Goal: Information Seeking & Learning: Learn about a topic

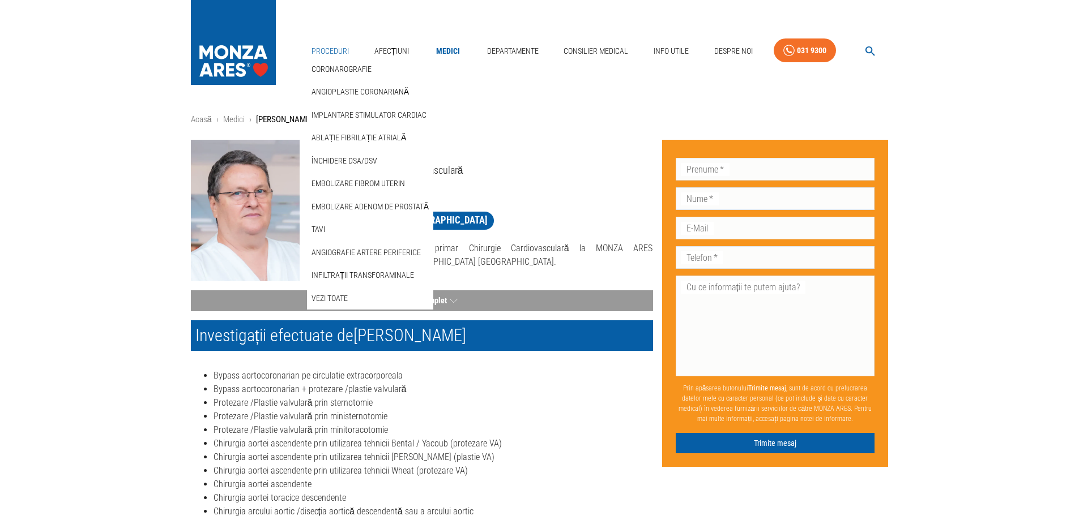
click at [338, 48] on link "Proceduri" at bounding box center [330, 51] width 46 height 23
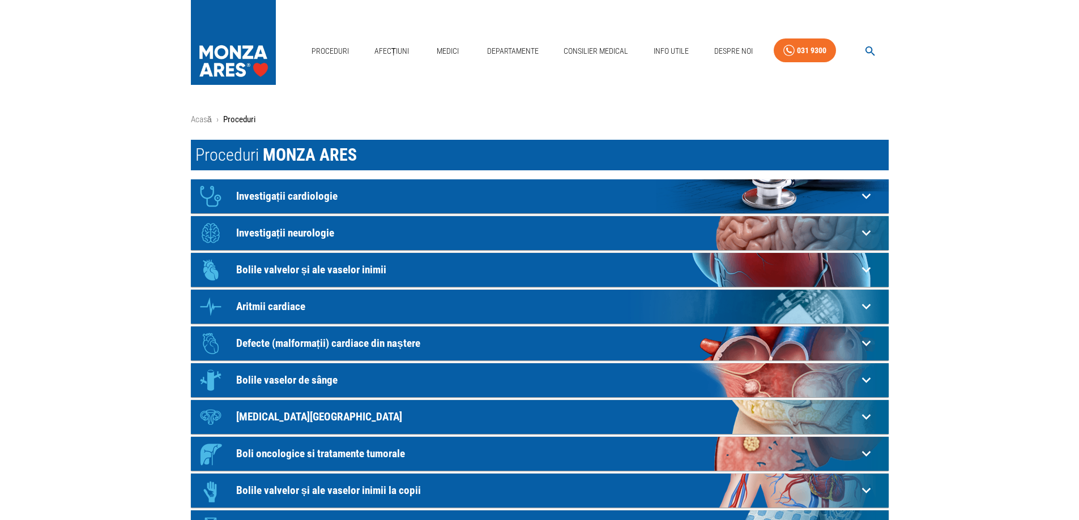
click at [330, 270] on p "Bolile valvelor și ale vaselor inimii" at bounding box center [546, 270] width 621 height 12
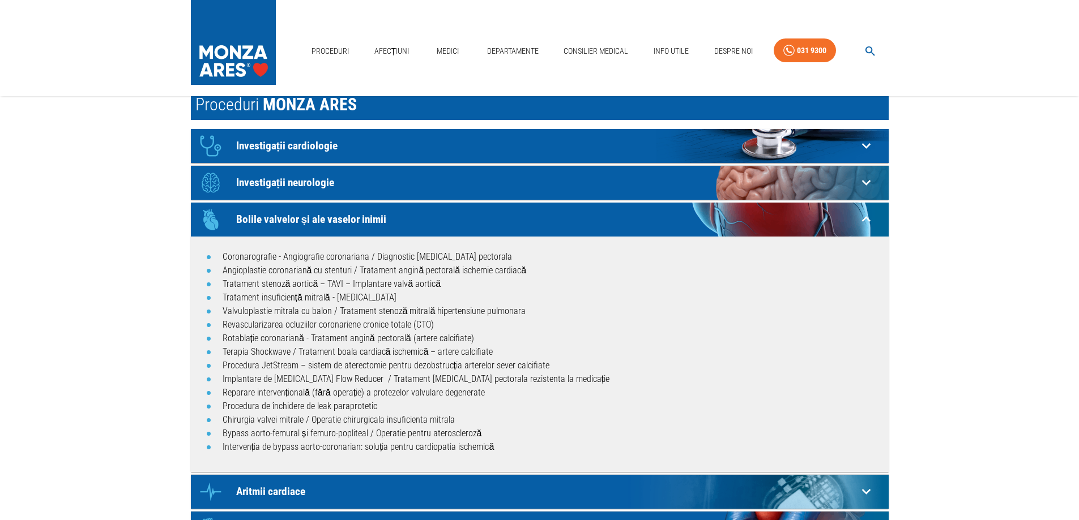
scroll to position [113, 0]
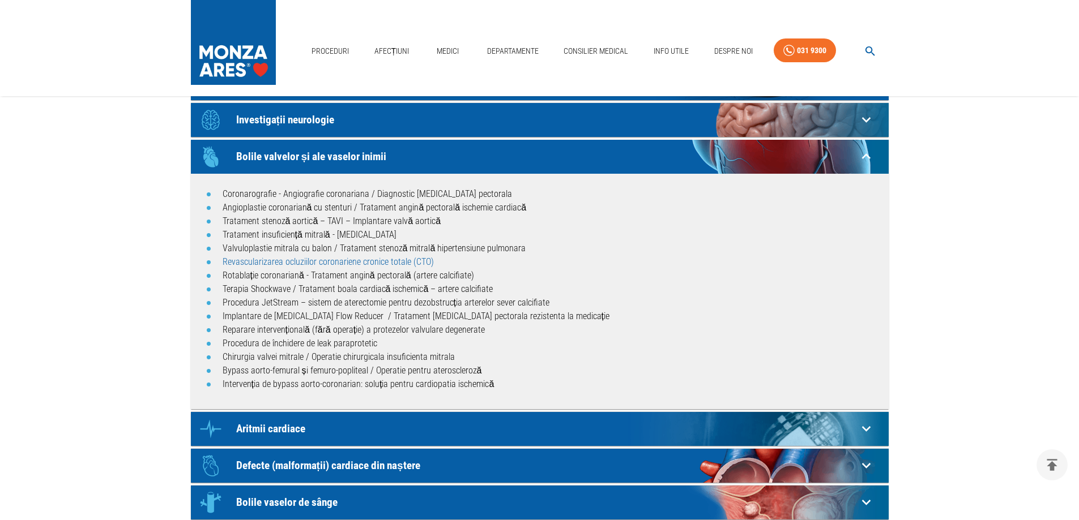
click at [283, 259] on link "Revascularizarea ocluziilor coronariene cronice totale (CTO)" at bounding box center [328, 262] width 211 height 11
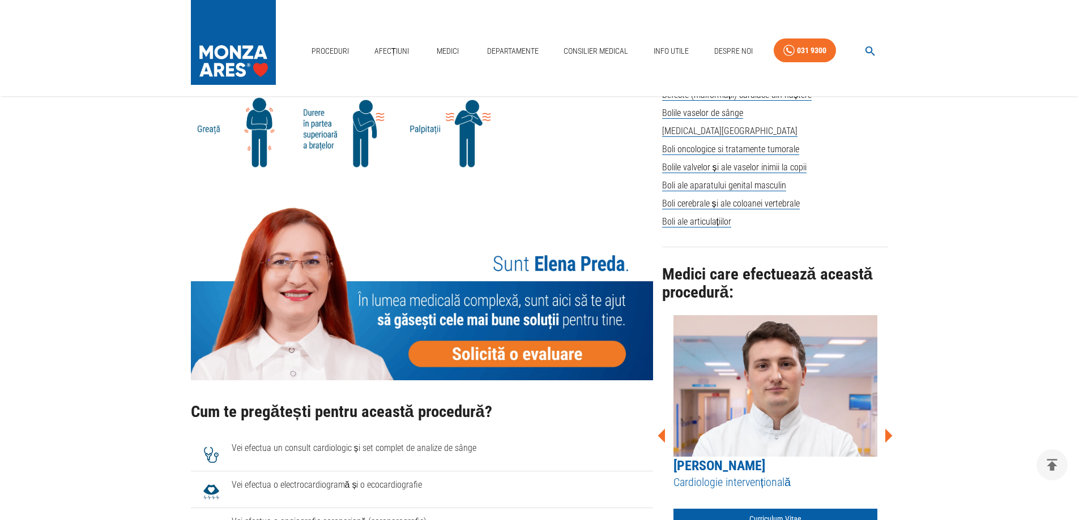
scroll to position [906, 0]
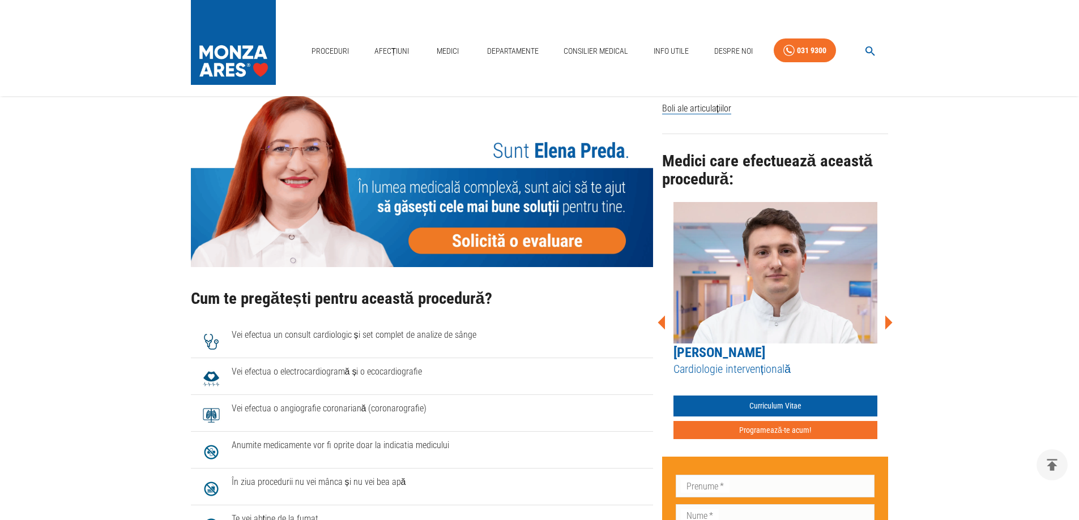
click at [892, 322] on icon at bounding box center [888, 323] width 34 height 34
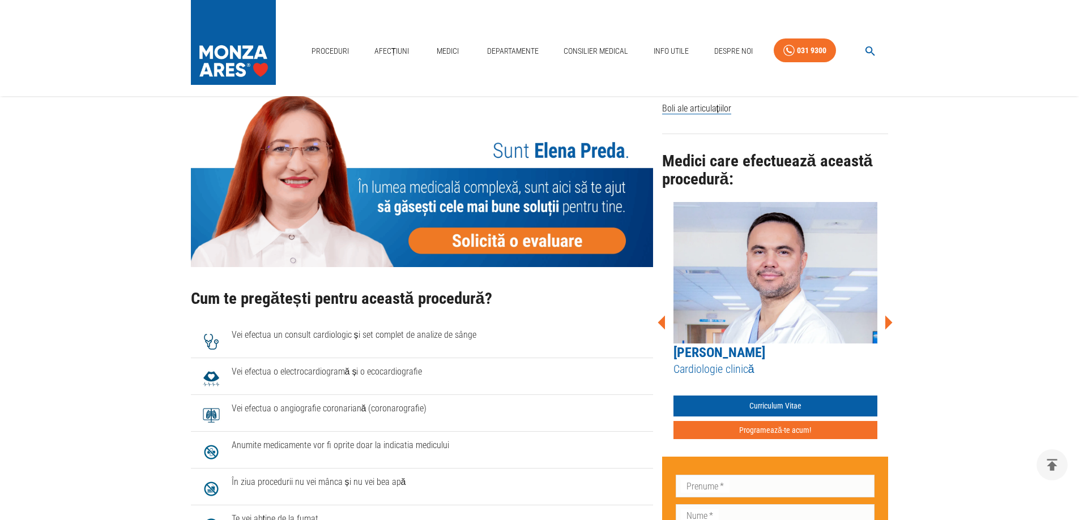
click at [892, 322] on icon at bounding box center [888, 323] width 34 height 34
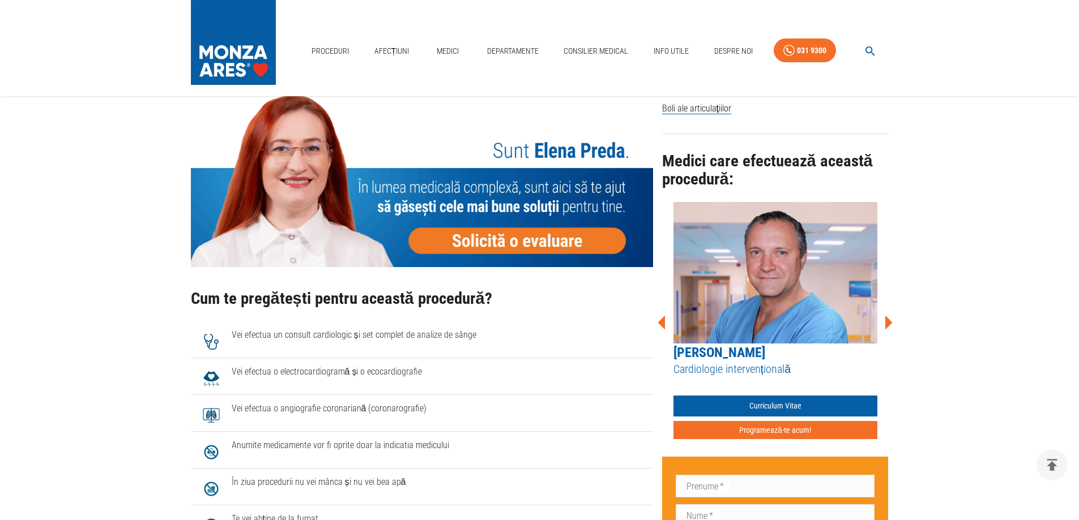
click at [892, 322] on icon at bounding box center [888, 323] width 34 height 34
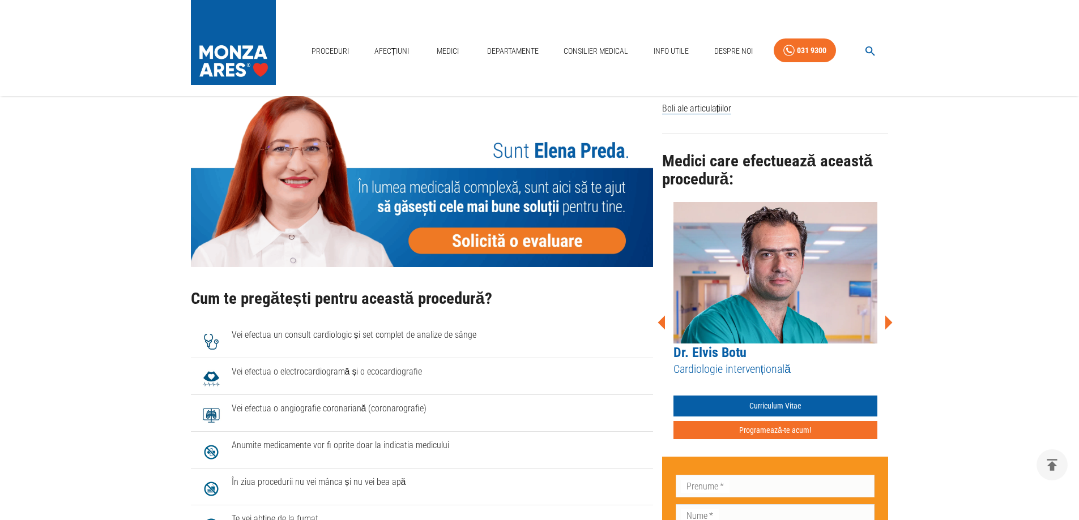
click at [892, 322] on icon at bounding box center [888, 323] width 34 height 34
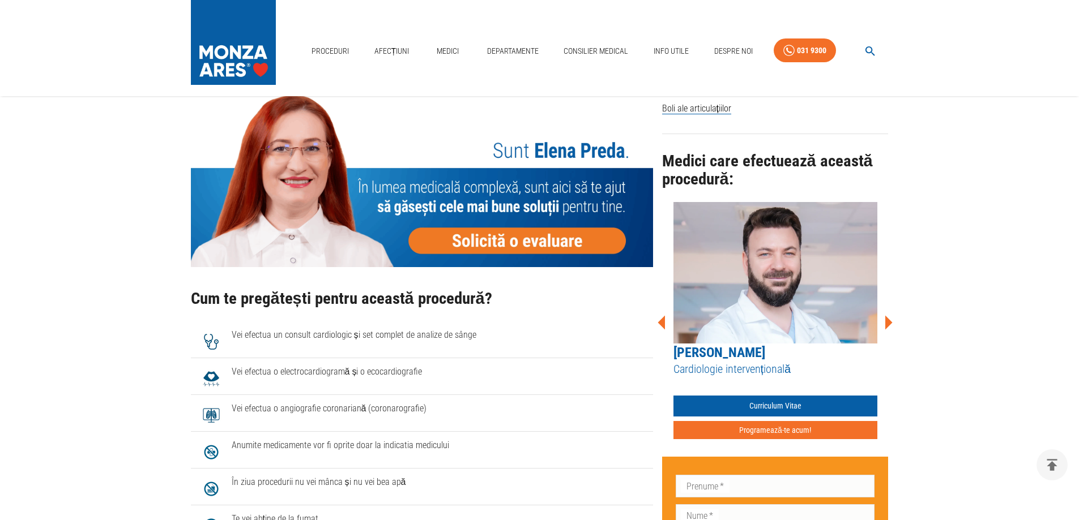
click at [892, 322] on icon at bounding box center [888, 323] width 34 height 34
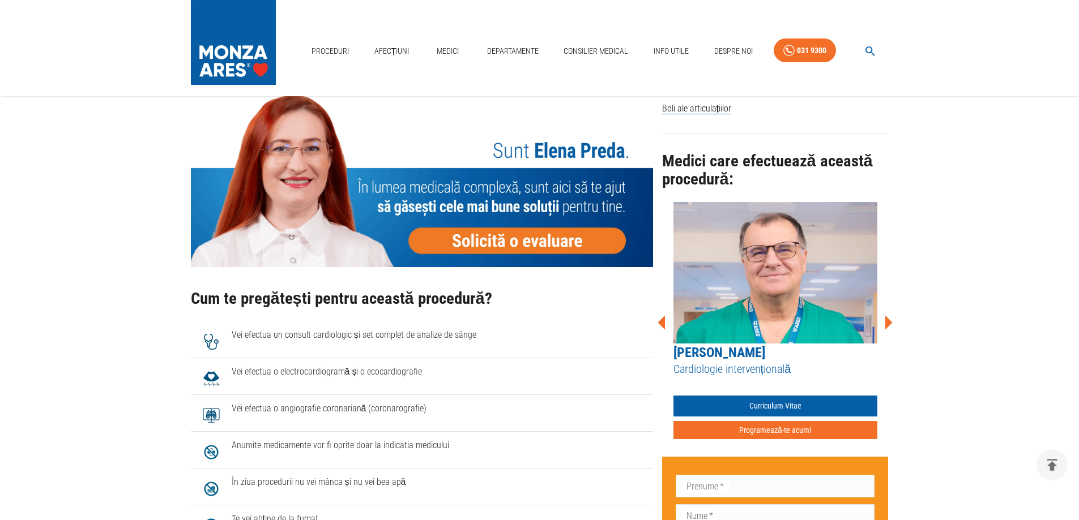
click at [892, 322] on icon at bounding box center [888, 323] width 34 height 34
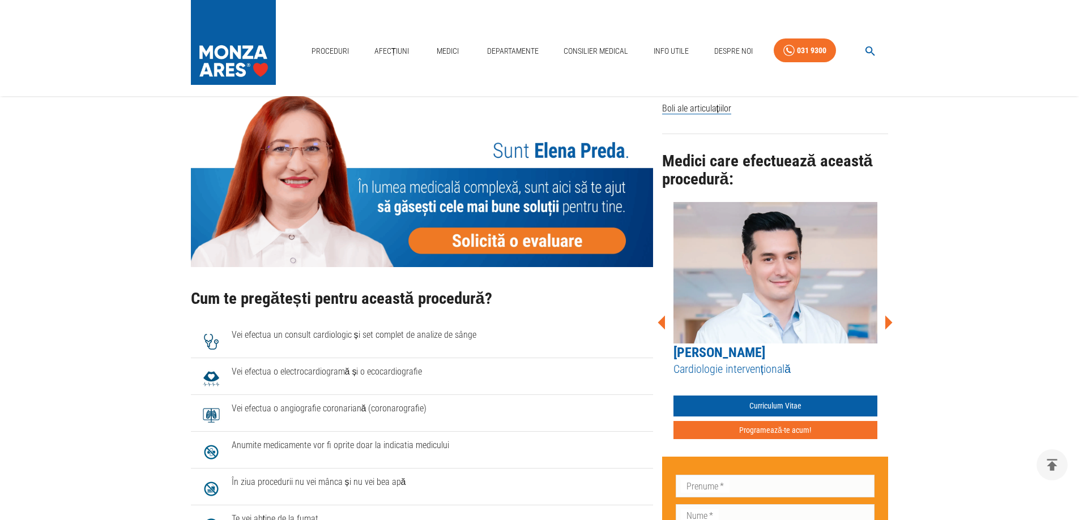
click at [892, 322] on icon at bounding box center [888, 323] width 34 height 34
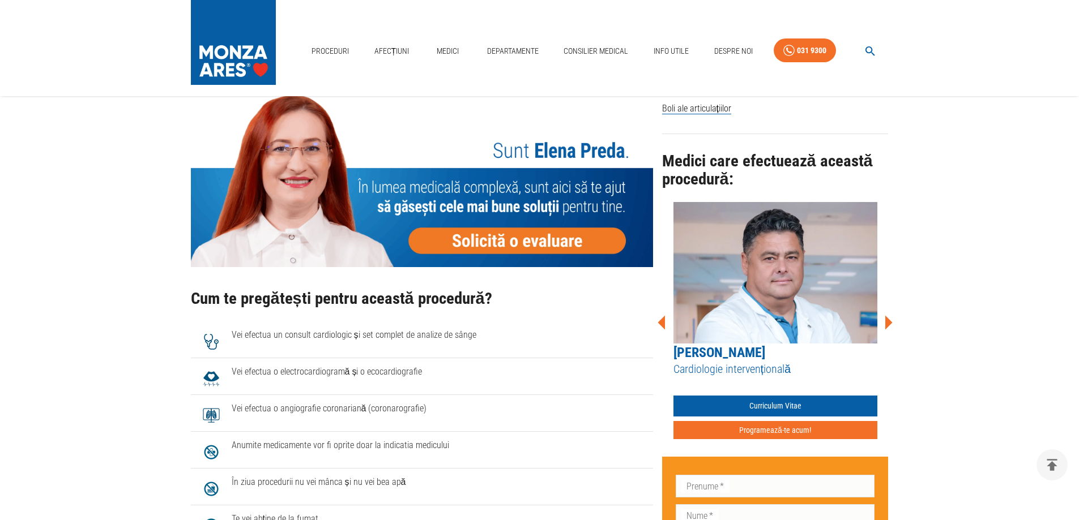
click at [892, 322] on icon at bounding box center [888, 323] width 34 height 34
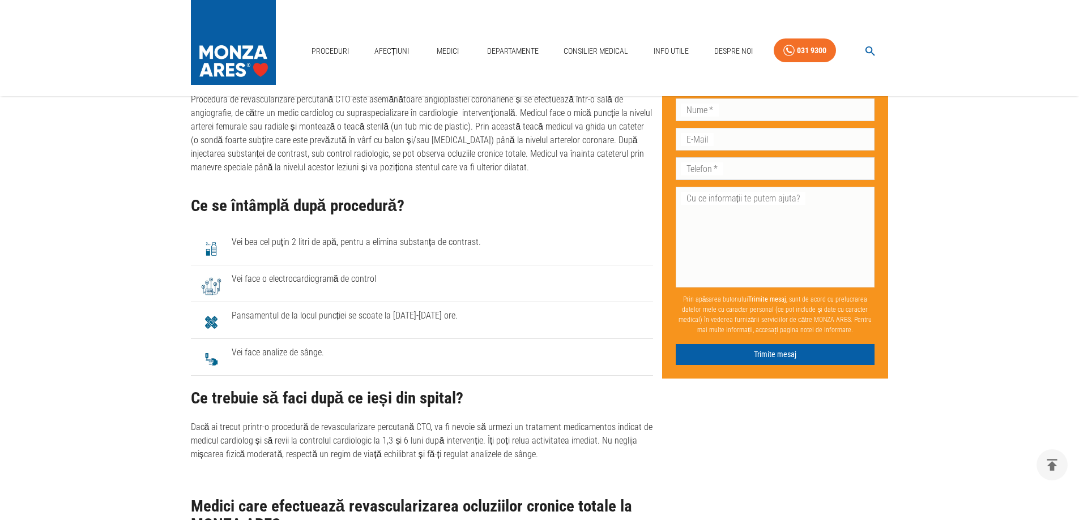
scroll to position [1812, 0]
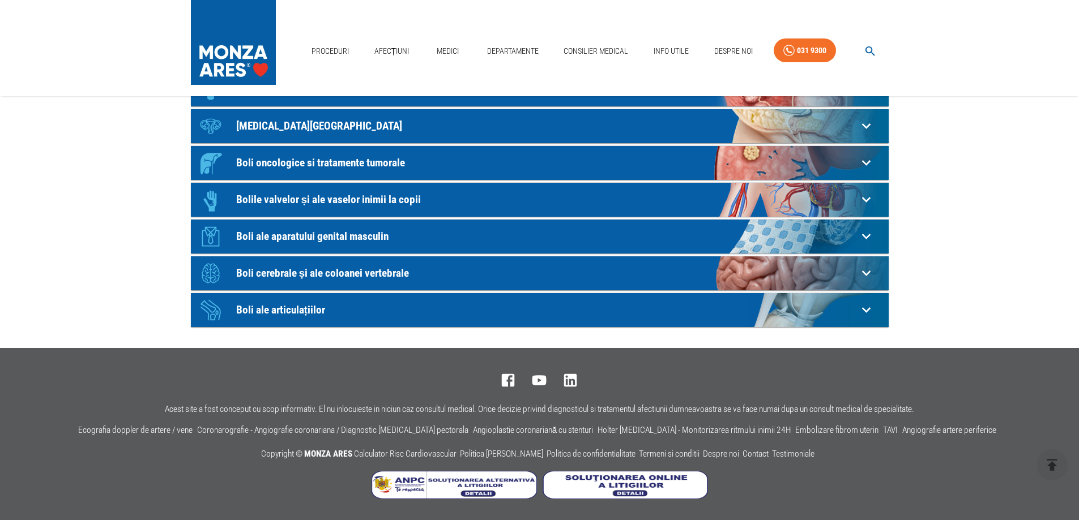
scroll to position [113, 0]
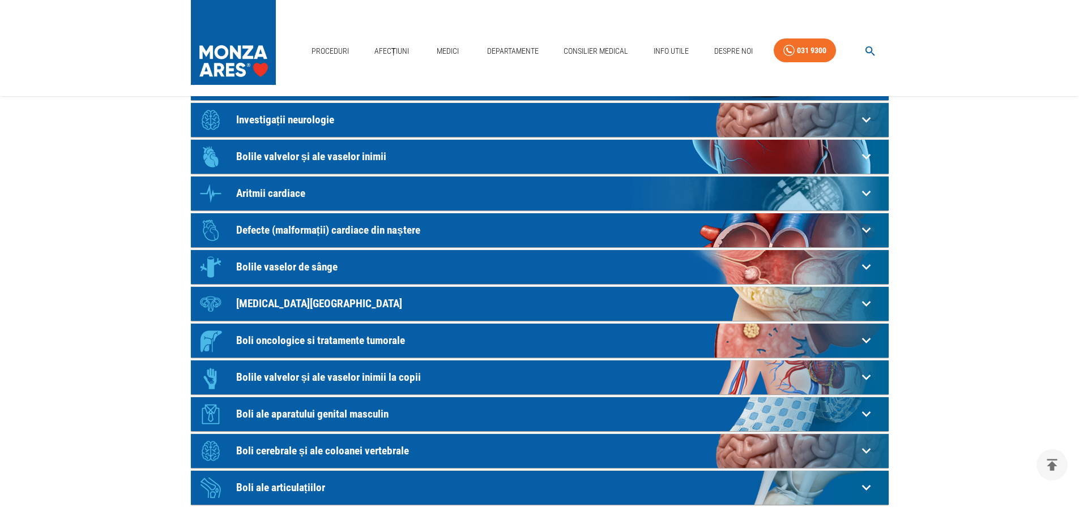
click at [296, 156] on p "Bolile valvelor și ale vaselor inimii" at bounding box center [546, 157] width 621 height 12
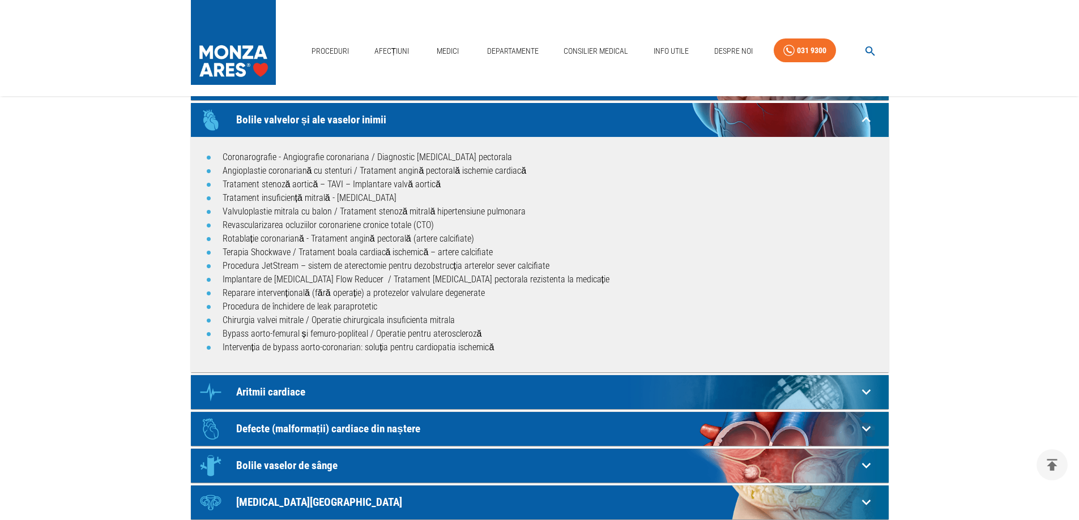
scroll to position [170, 0]
